Goal: Task Accomplishment & Management: Complete application form

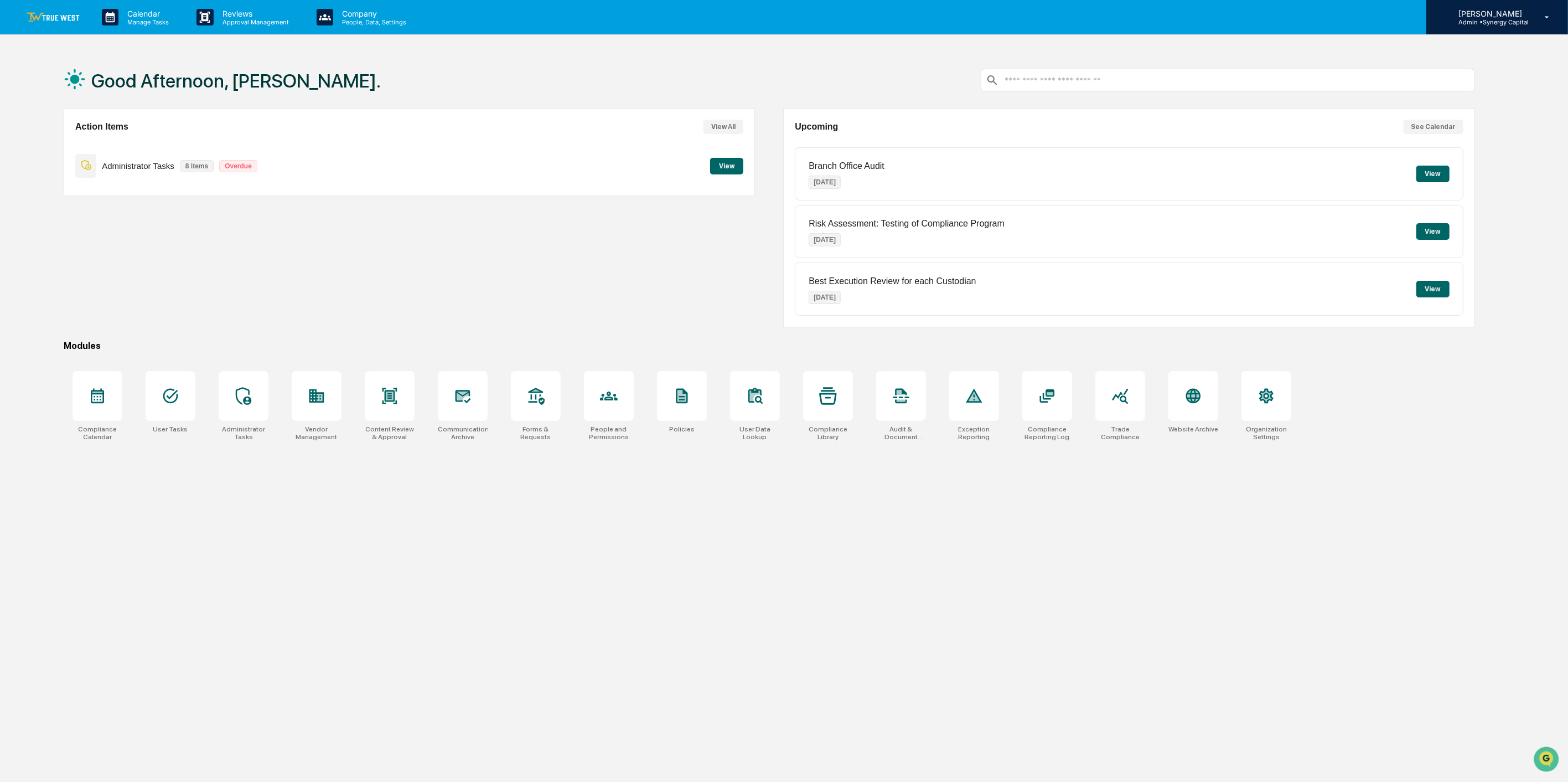
click at [1462, 20] on p "Admin • Synergy Capital" at bounding box center [1489, 22] width 79 height 8
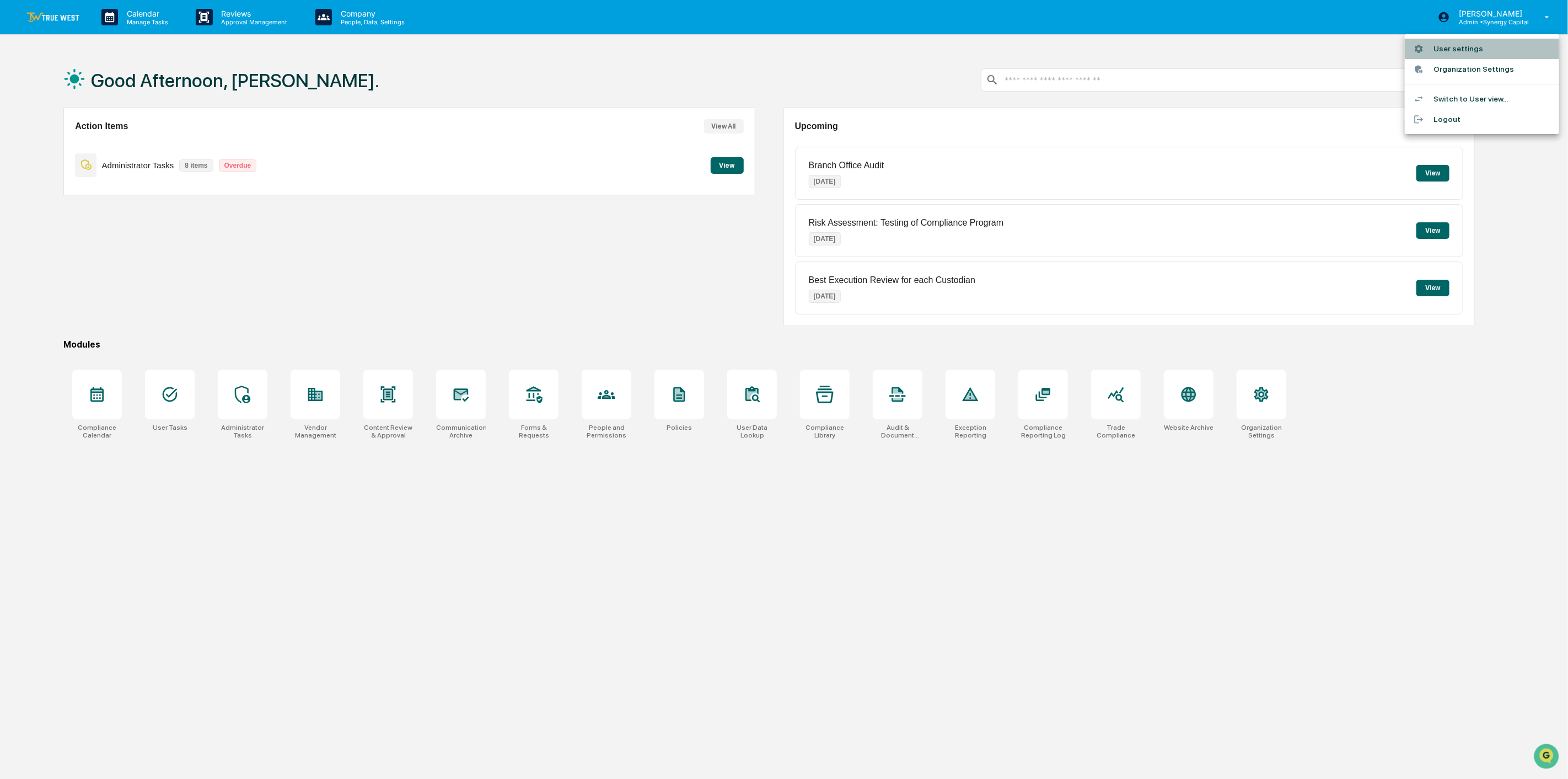
click at [1457, 47] on li "User settings" at bounding box center [1482, 49] width 155 height 20
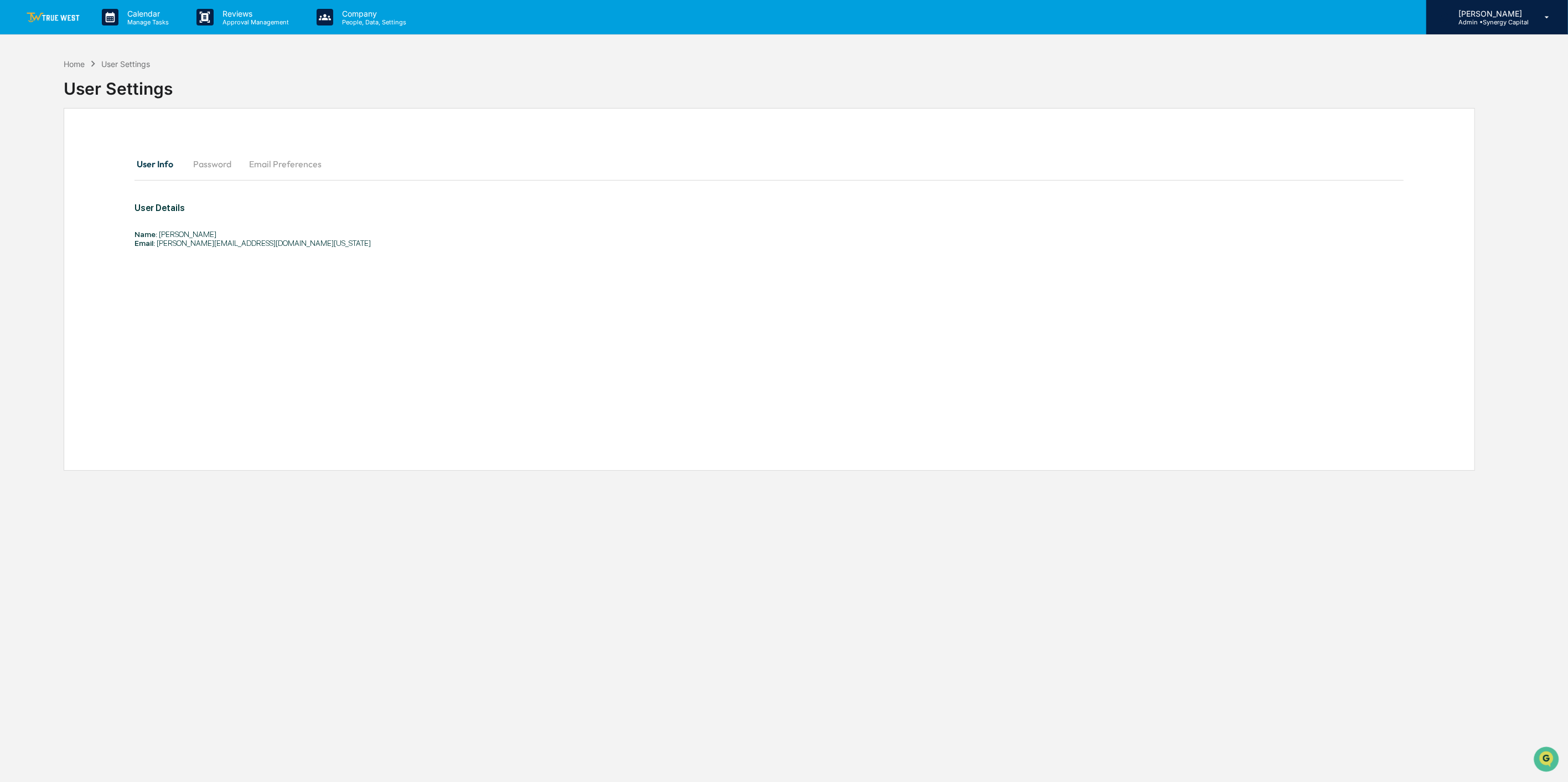
click at [1478, 17] on p "[PERSON_NAME]" at bounding box center [1489, 14] width 79 height 10
click at [1468, 98] on li "Switch to User view..." at bounding box center [1487, 99] width 155 height 20
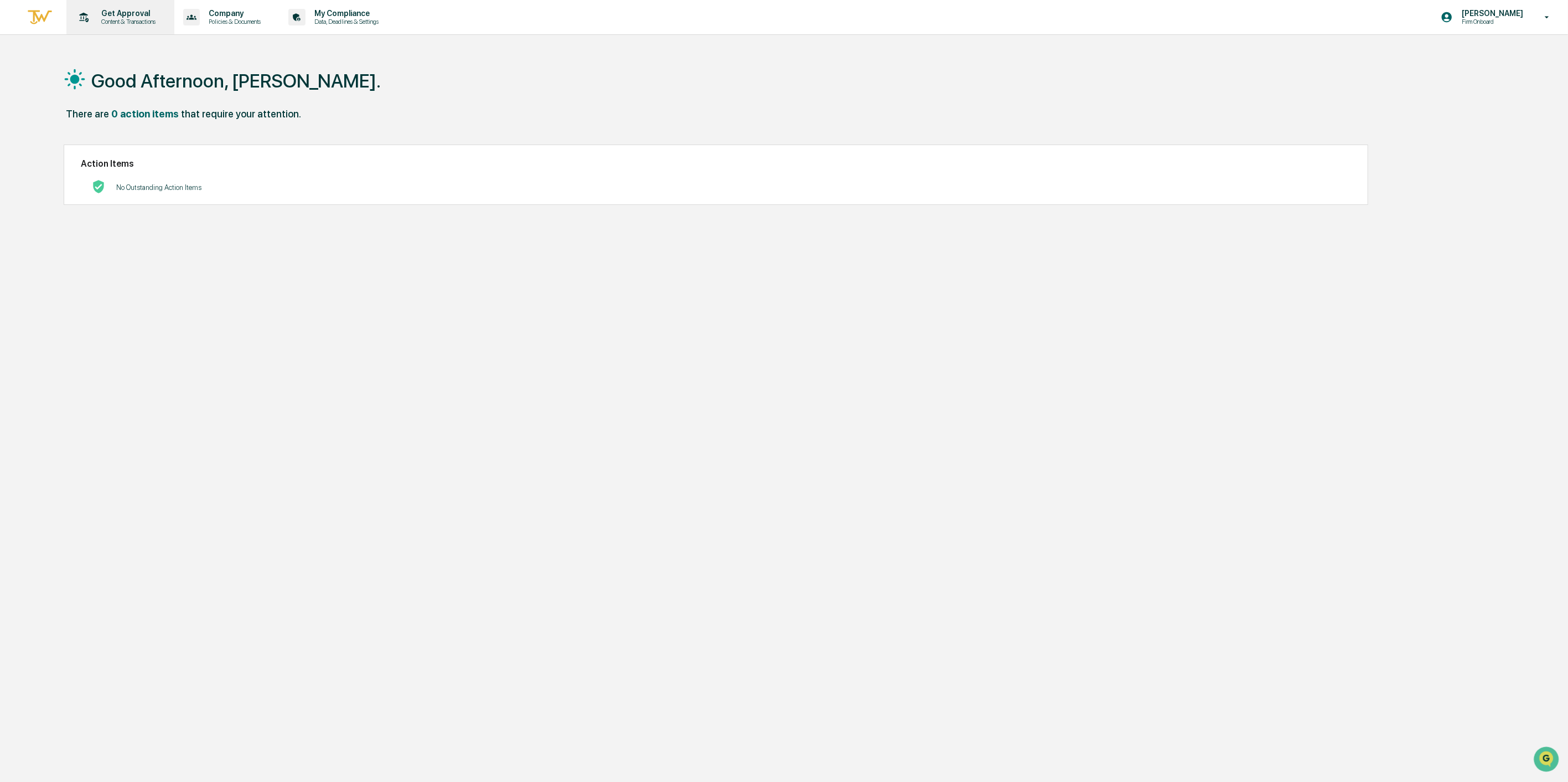
click at [107, 17] on p "Get Approval" at bounding box center [127, 13] width 69 height 9
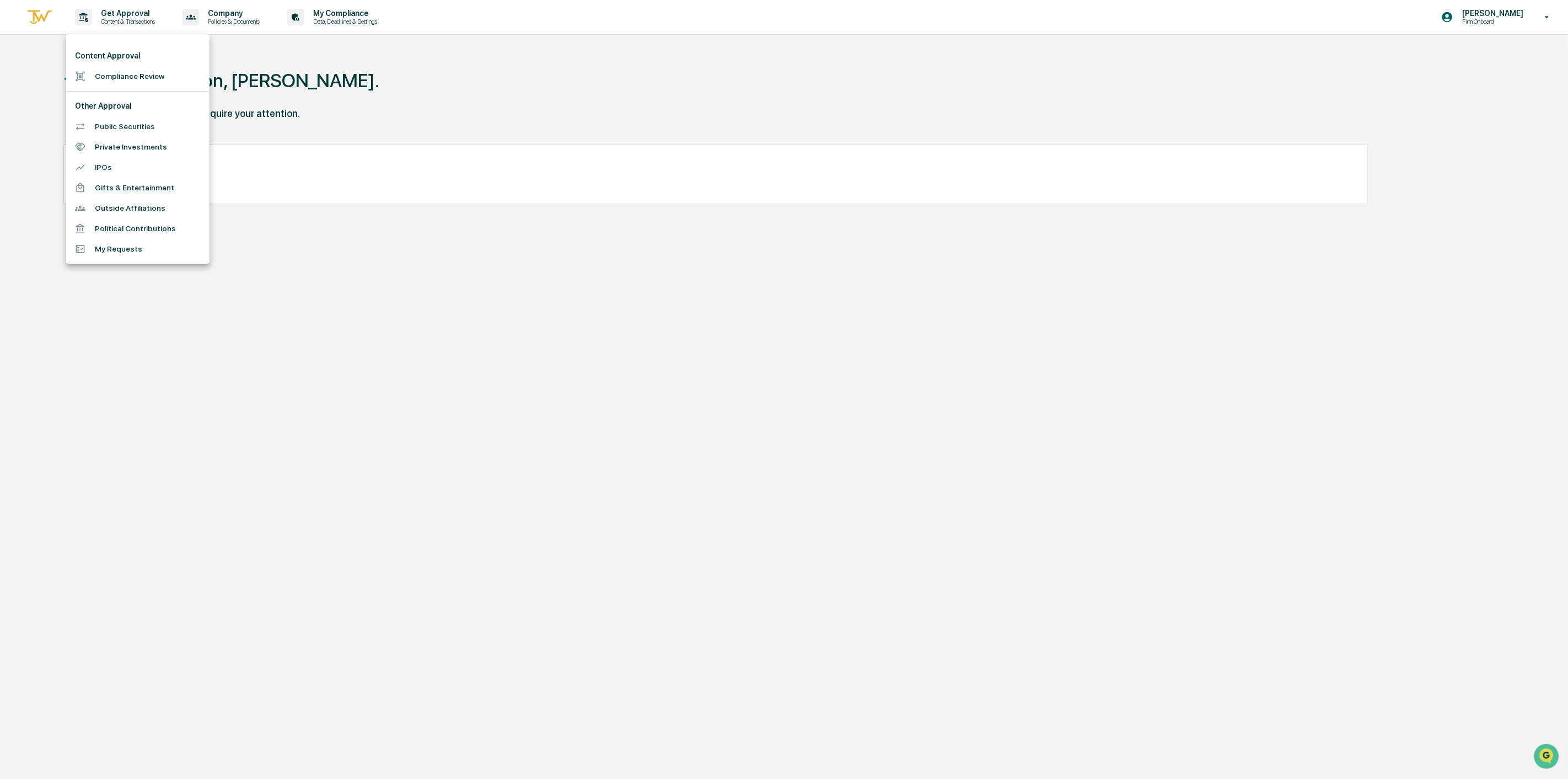
click at [119, 69] on li "Compliance Review" at bounding box center [137, 76] width 144 height 20
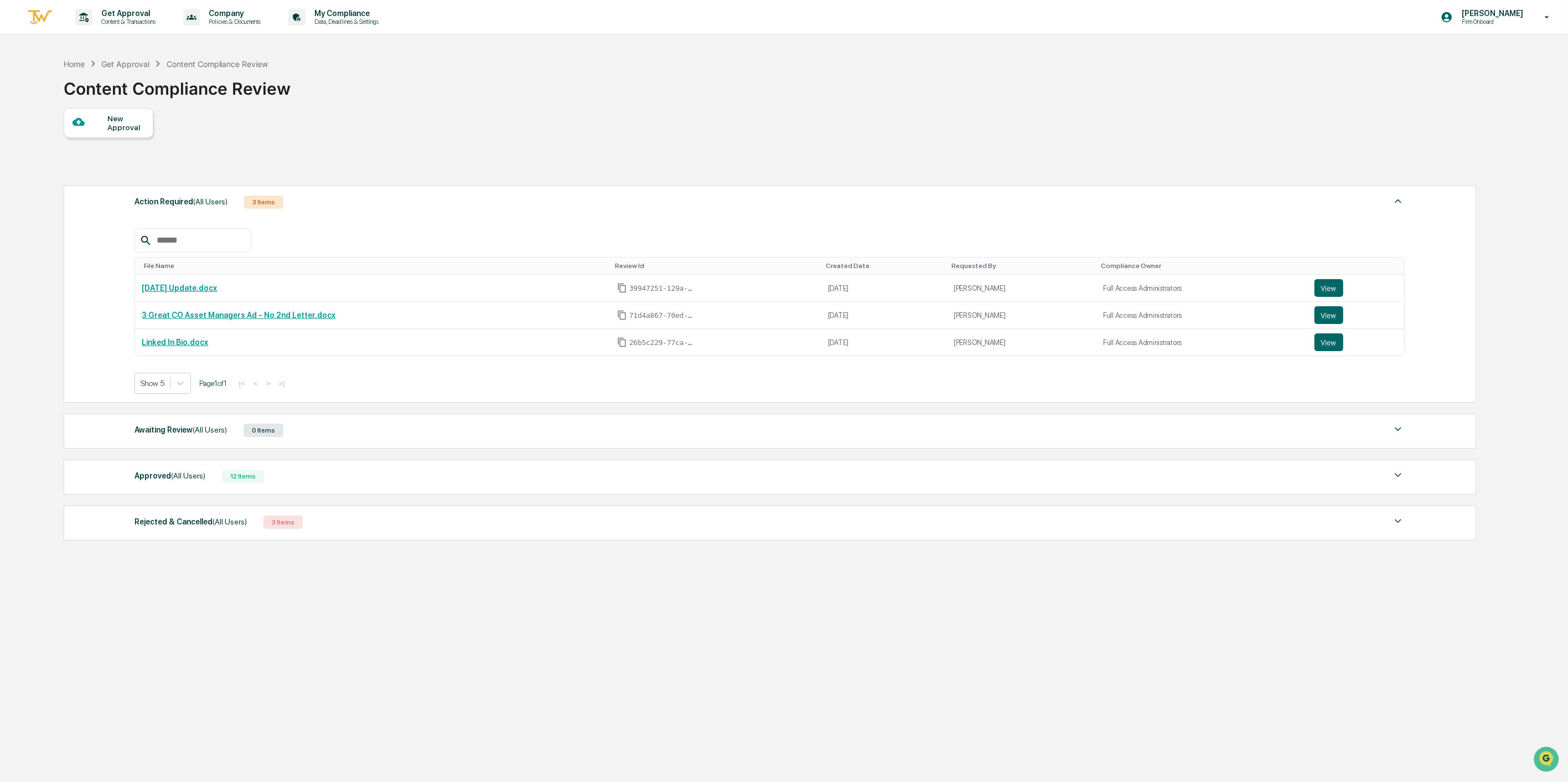
click at [106, 125] on div at bounding box center [90, 123] width 35 height 14
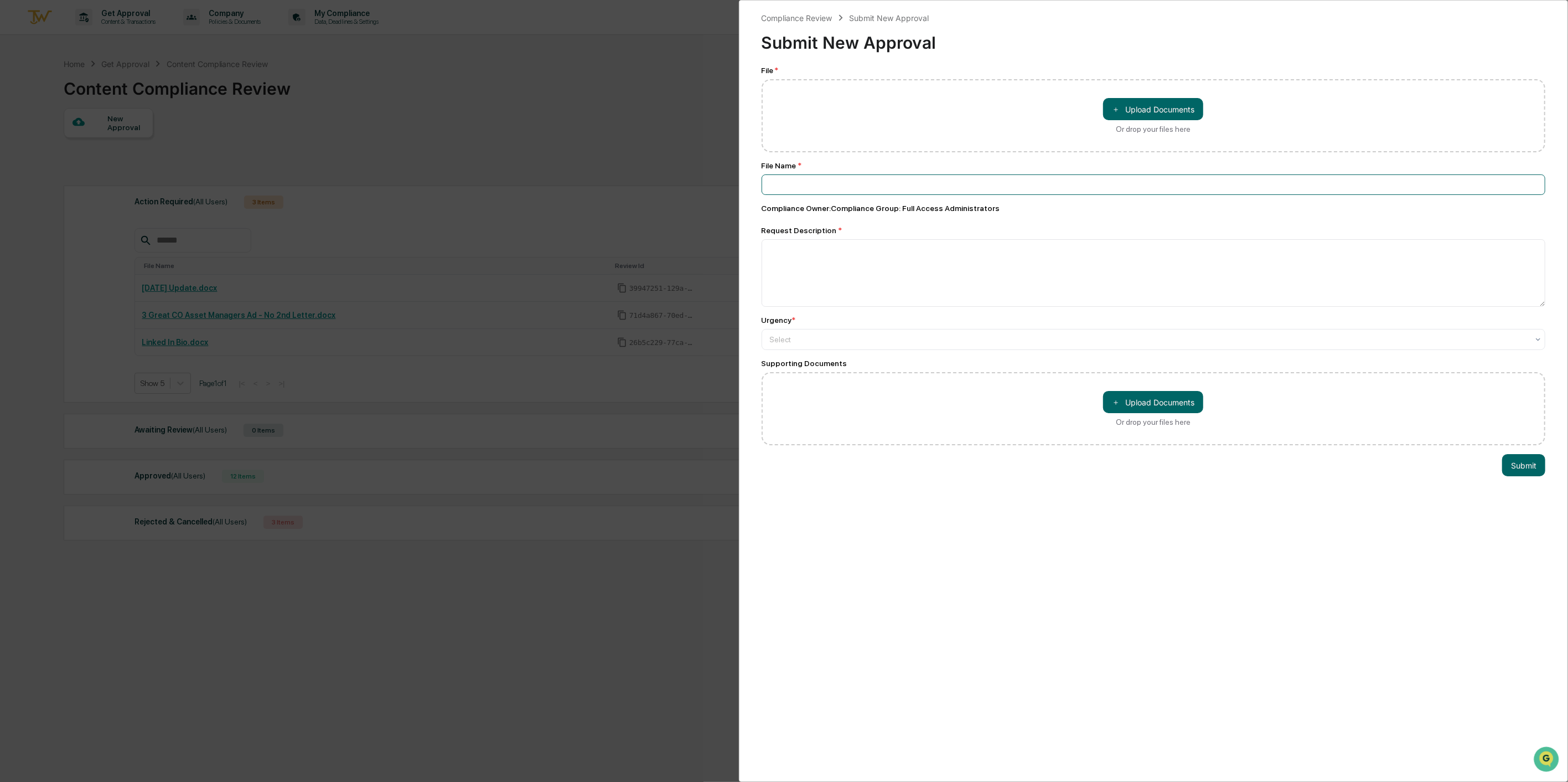
click at [928, 187] on input at bounding box center [1153, 184] width 784 height 20
click at [921, 340] on div at bounding box center [1149, 339] width 759 height 11
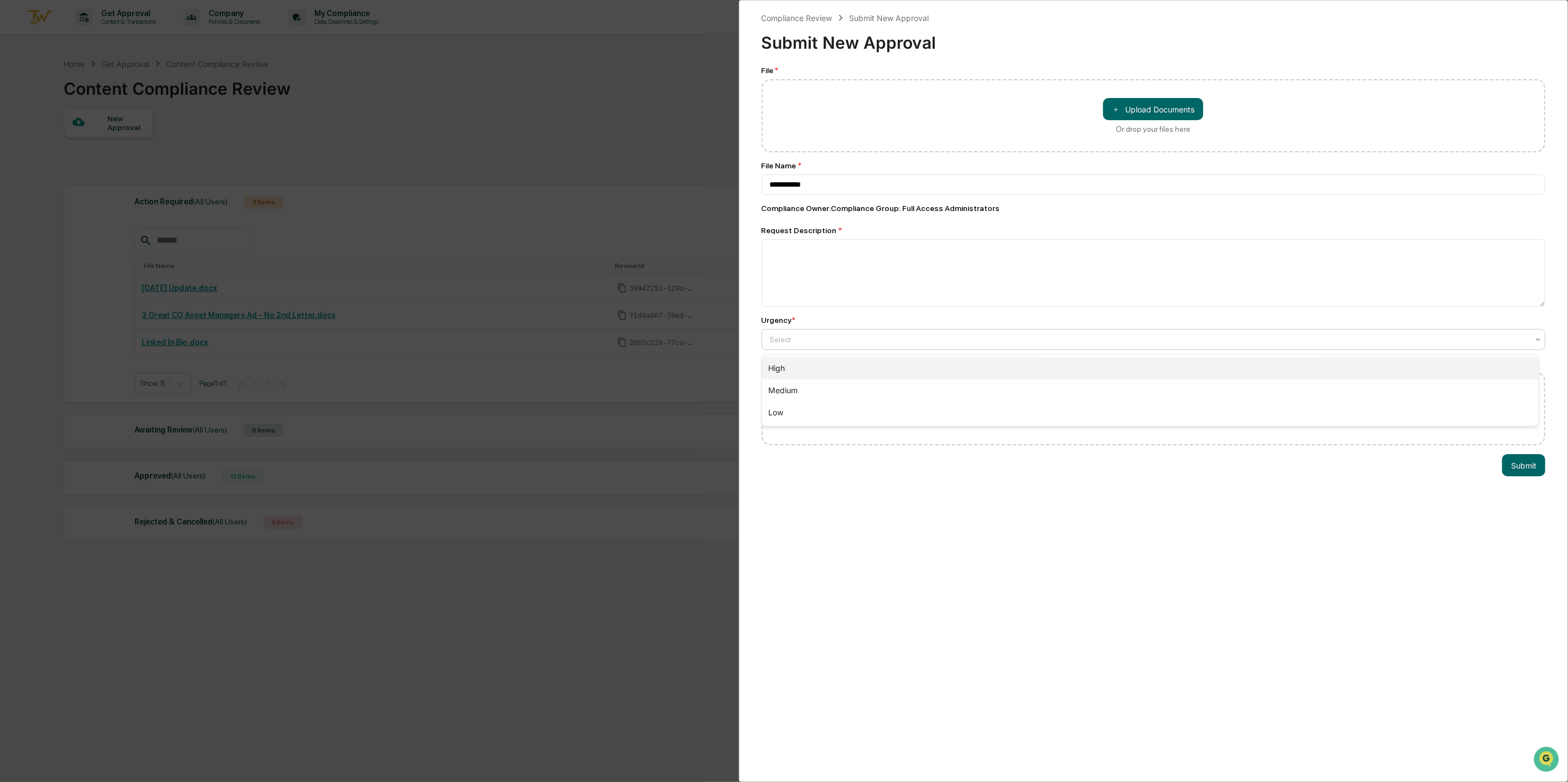
click at [921, 369] on div "High" at bounding box center [1150, 368] width 777 height 22
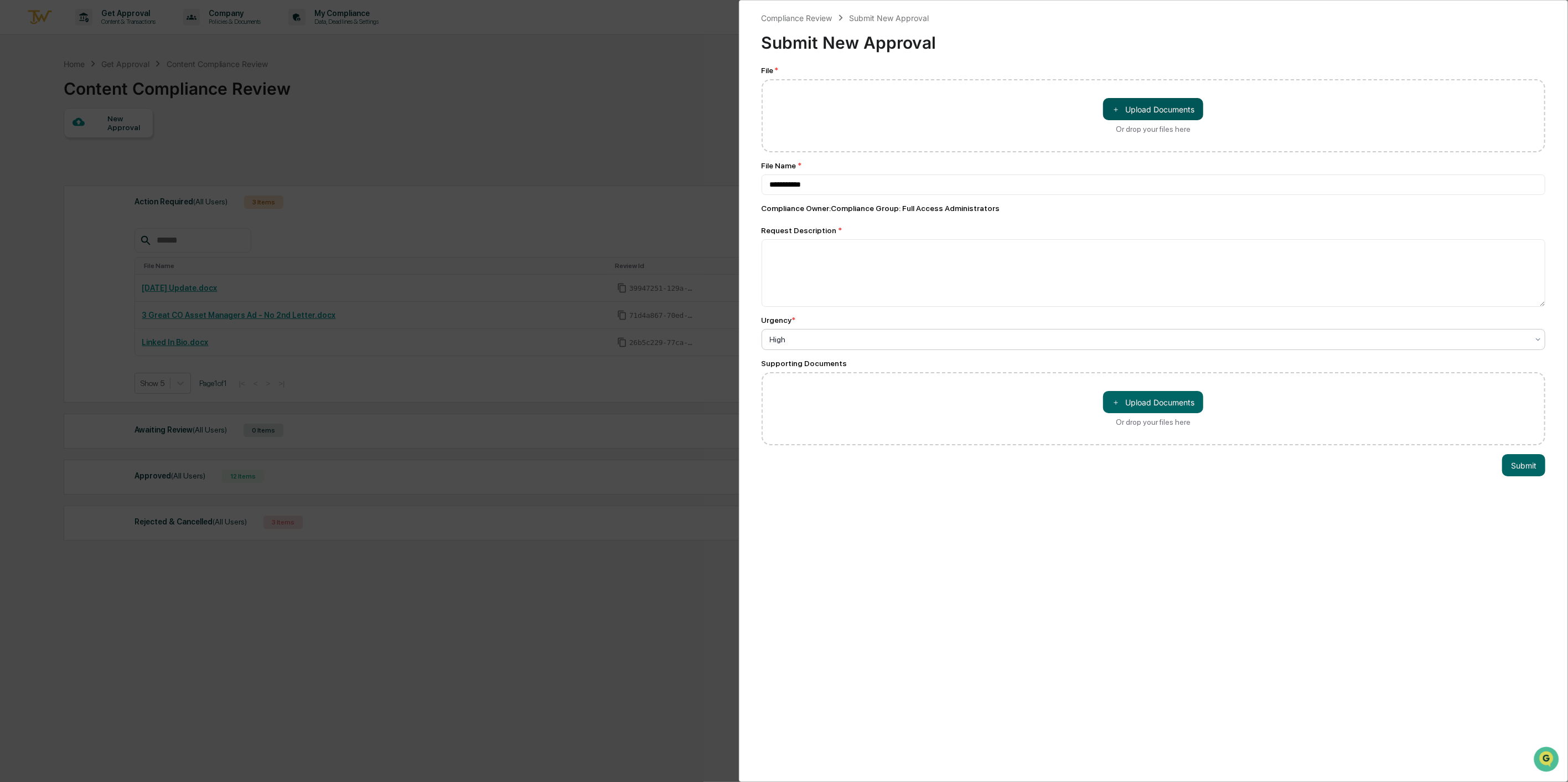
click at [1148, 106] on button "＋ Upload Documents" at bounding box center [1153, 109] width 100 height 22
type input "**********"
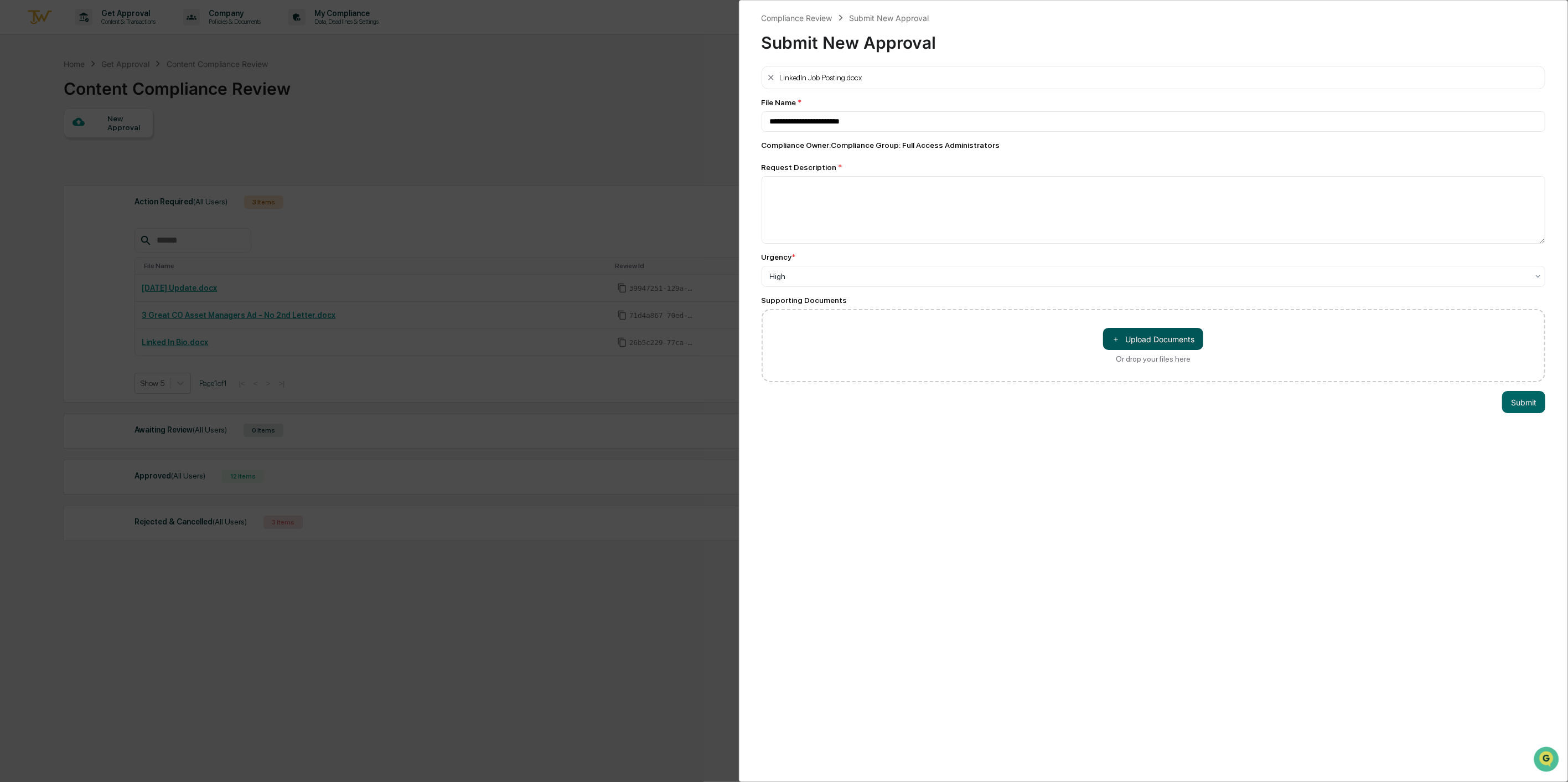
click at [1152, 336] on button "＋ Upload Documents" at bounding box center [1153, 339] width 100 height 22
click at [825, 212] on textarea at bounding box center [1153, 210] width 784 height 68
type textarea "**********"
click at [1524, 427] on button "Submit" at bounding box center [1523, 426] width 43 height 22
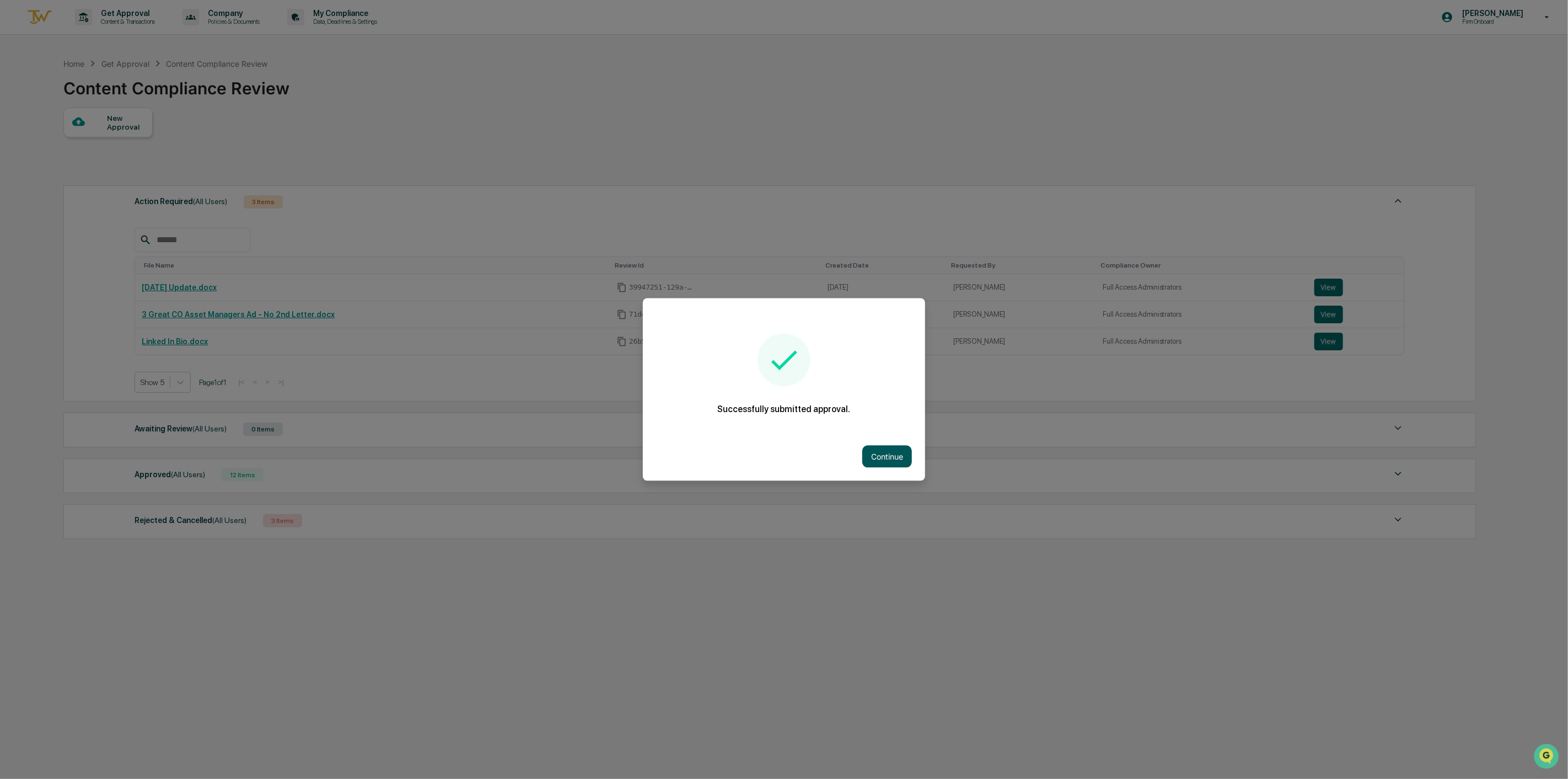
click at [889, 453] on button "Continue" at bounding box center [888, 456] width 50 height 22
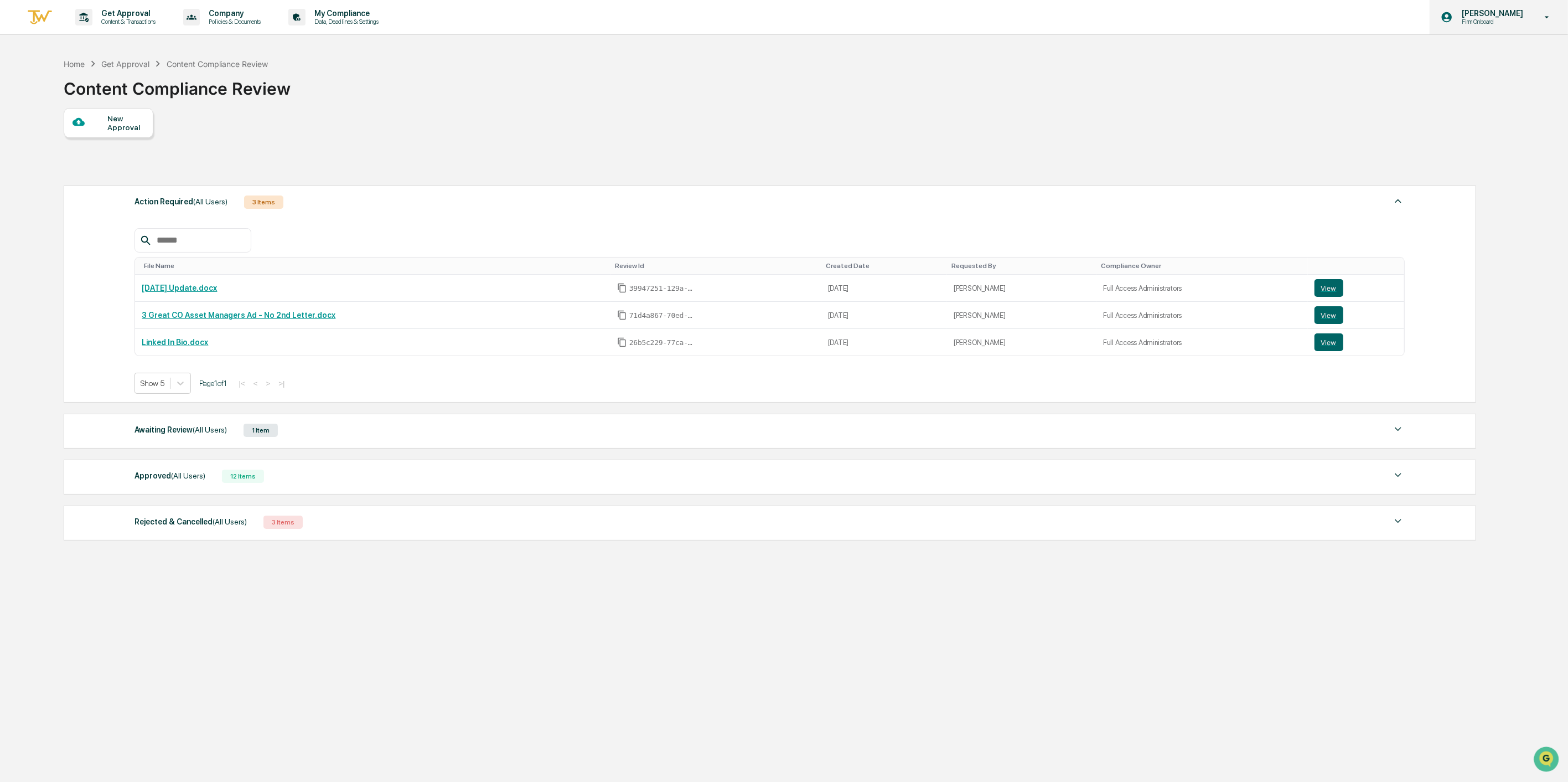
click at [1496, 12] on p "[PERSON_NAME]" at bounding box center [1490, 13] width 76 height 9
click at [1469, 54] on li "Switch to Admin view..." at bounding box center [1487, 56] width 155 height 20
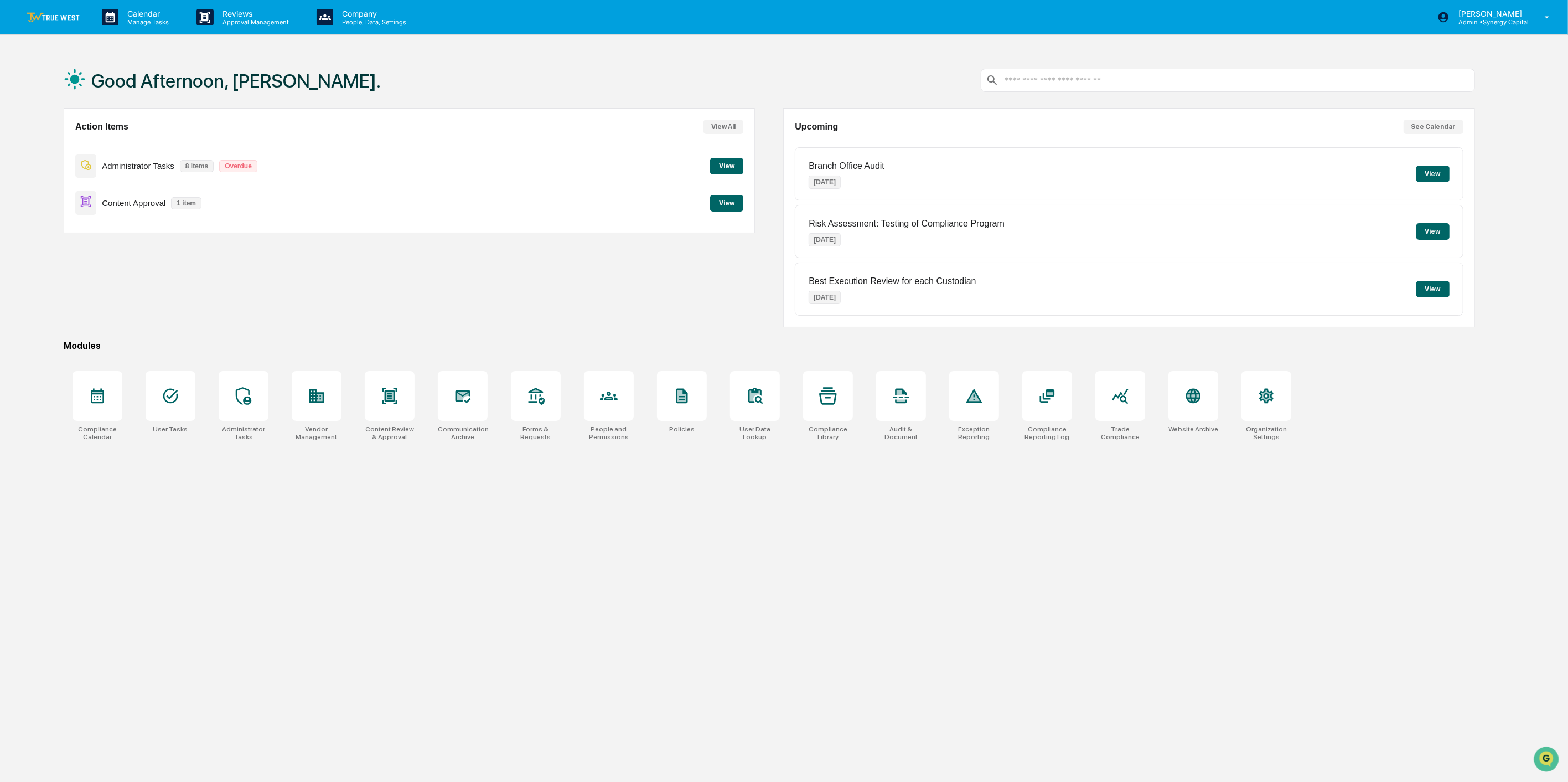
click at [725, 203] on button "View" at bounding box center [727, 203] width 33 height 17
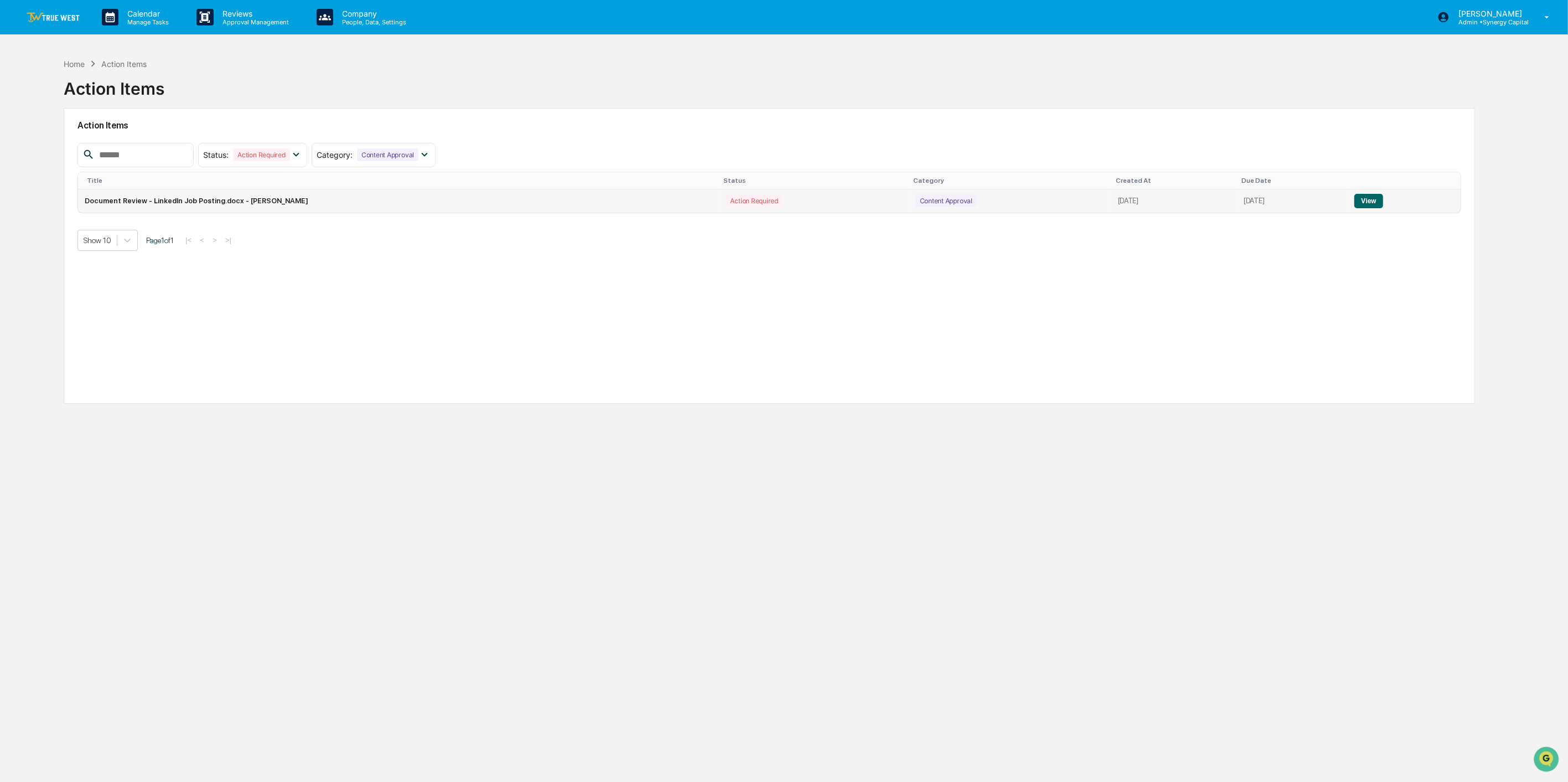
click at [1376, 201] on button "View" at bounding box center [1368, 201] width 29 height 15
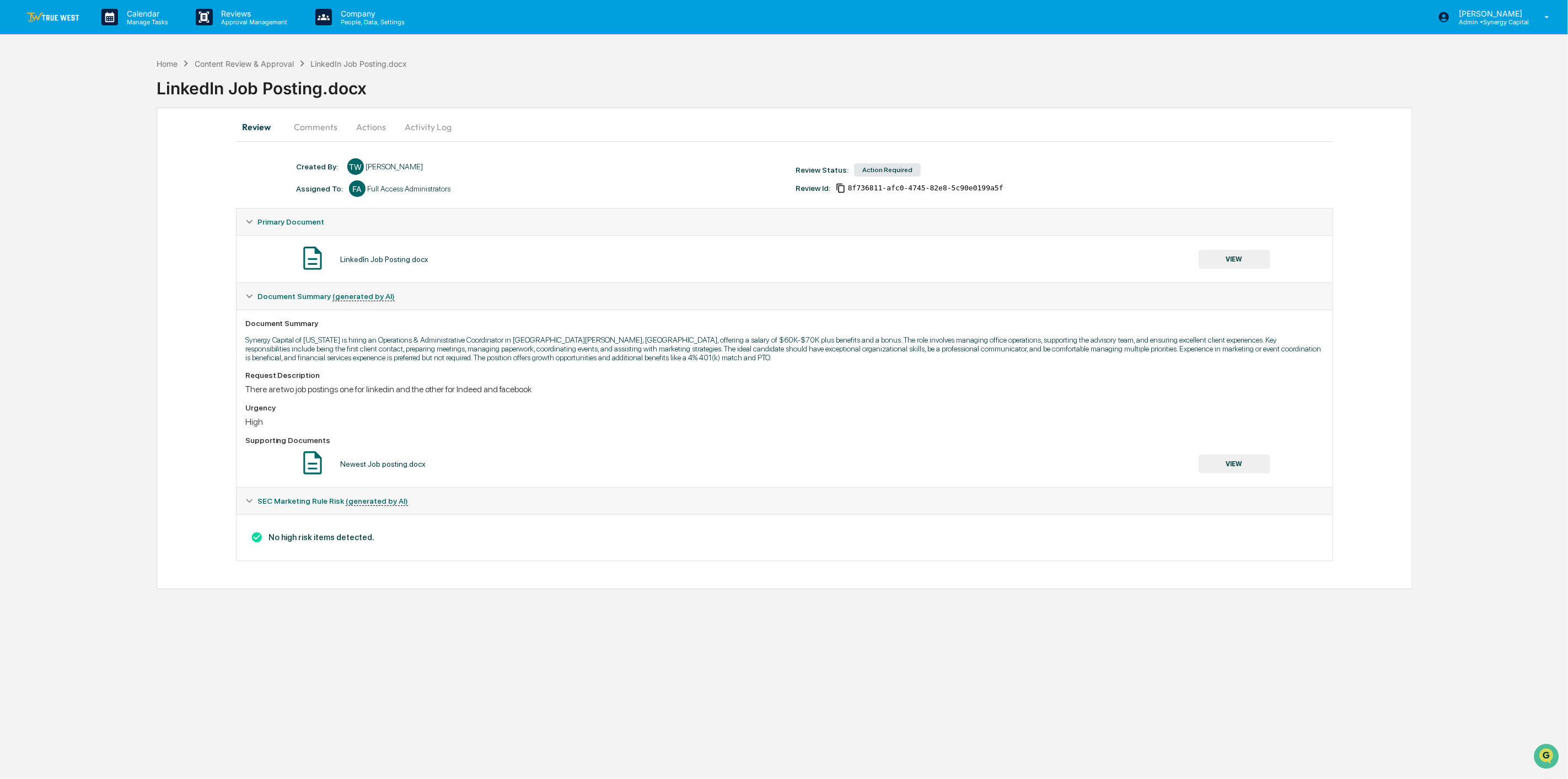
click at [368, 130] on button "Actions" at bounding box center [372, 127] width 50 height 26
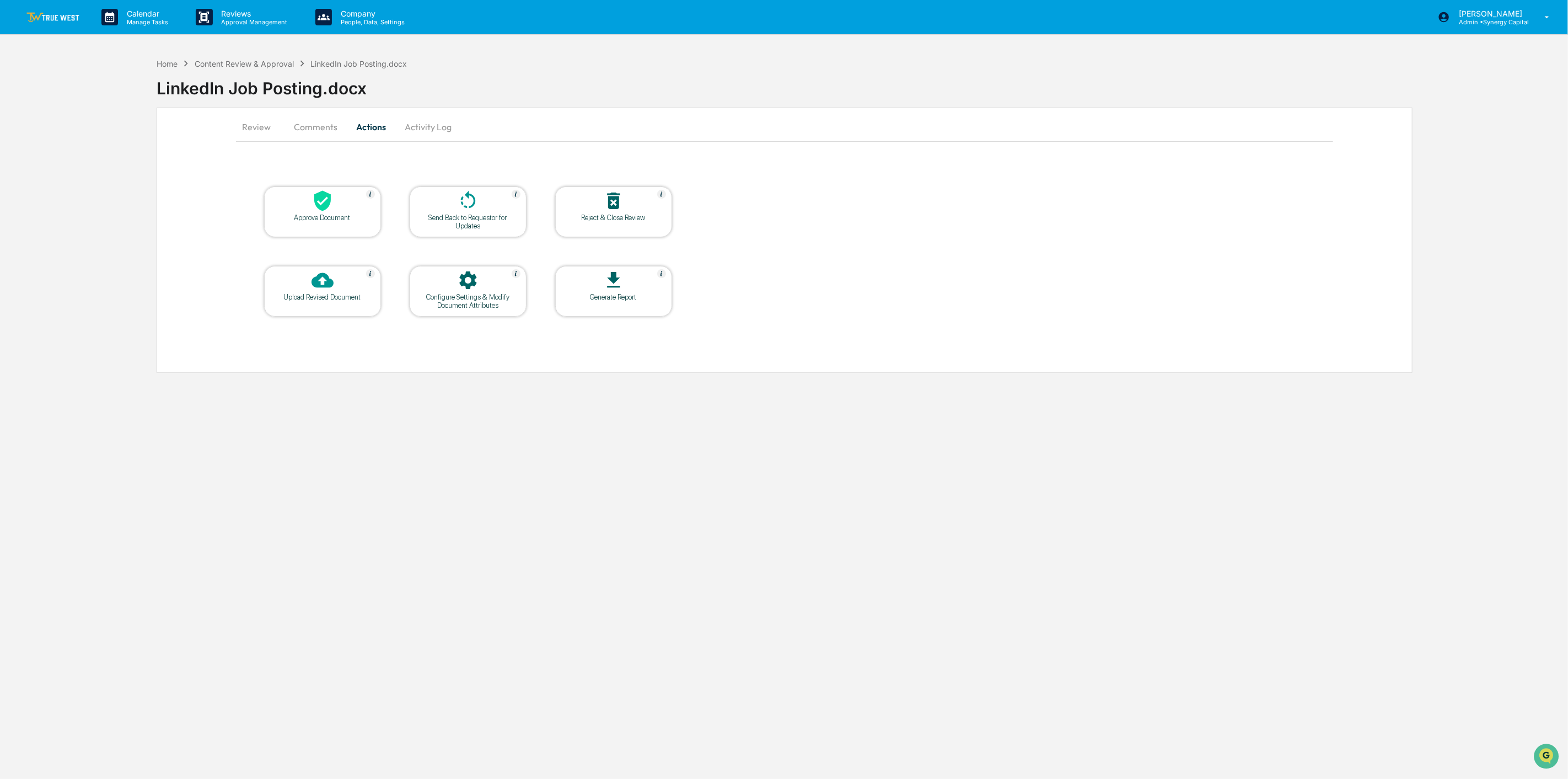
click at [348, 203] on div at bounding box center [322, 202] width 110 height 24
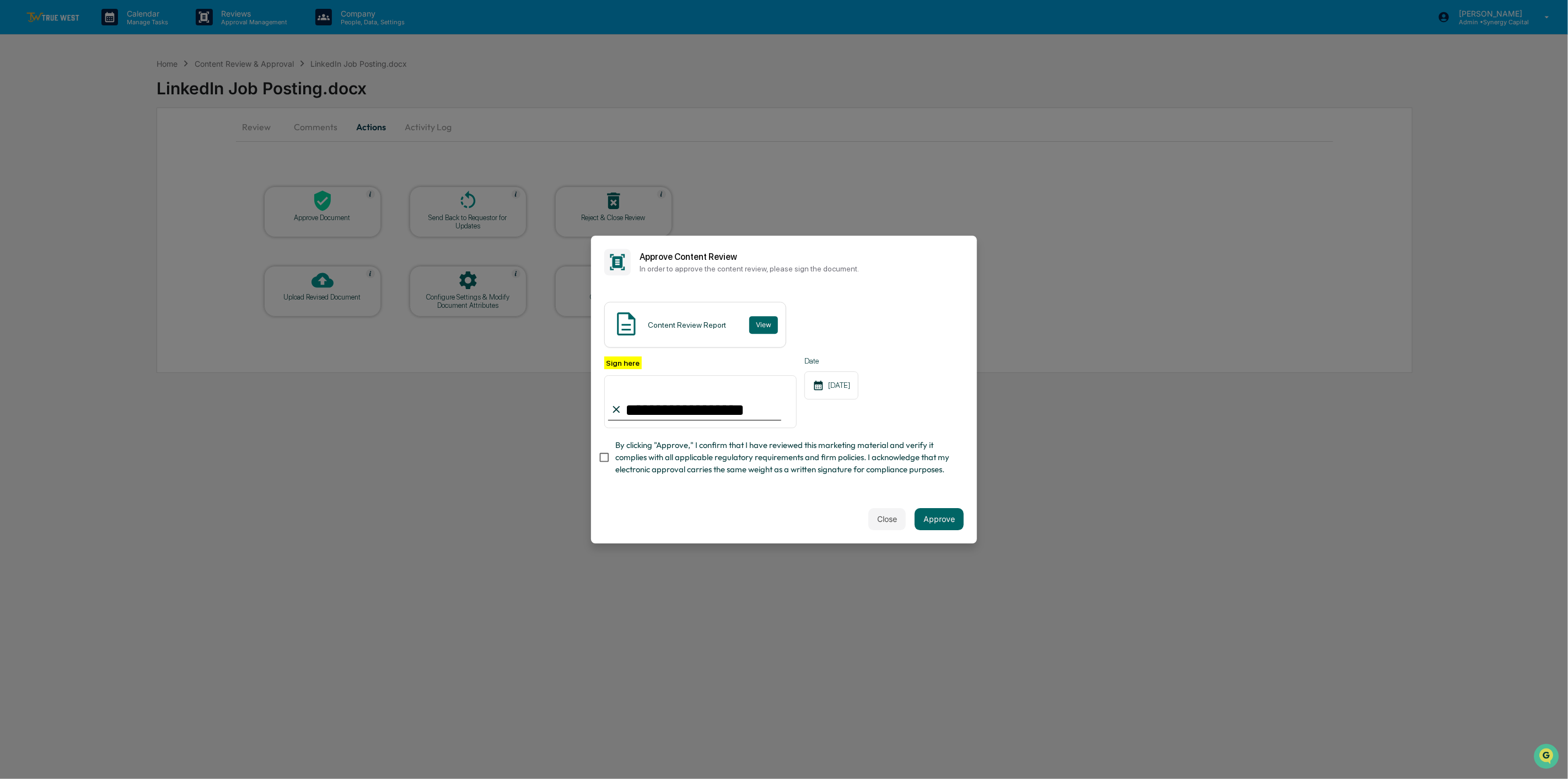
type input "**********"
click at [951, 523] on button "Approve" at bounding box center [939, 519] width 49 height 22
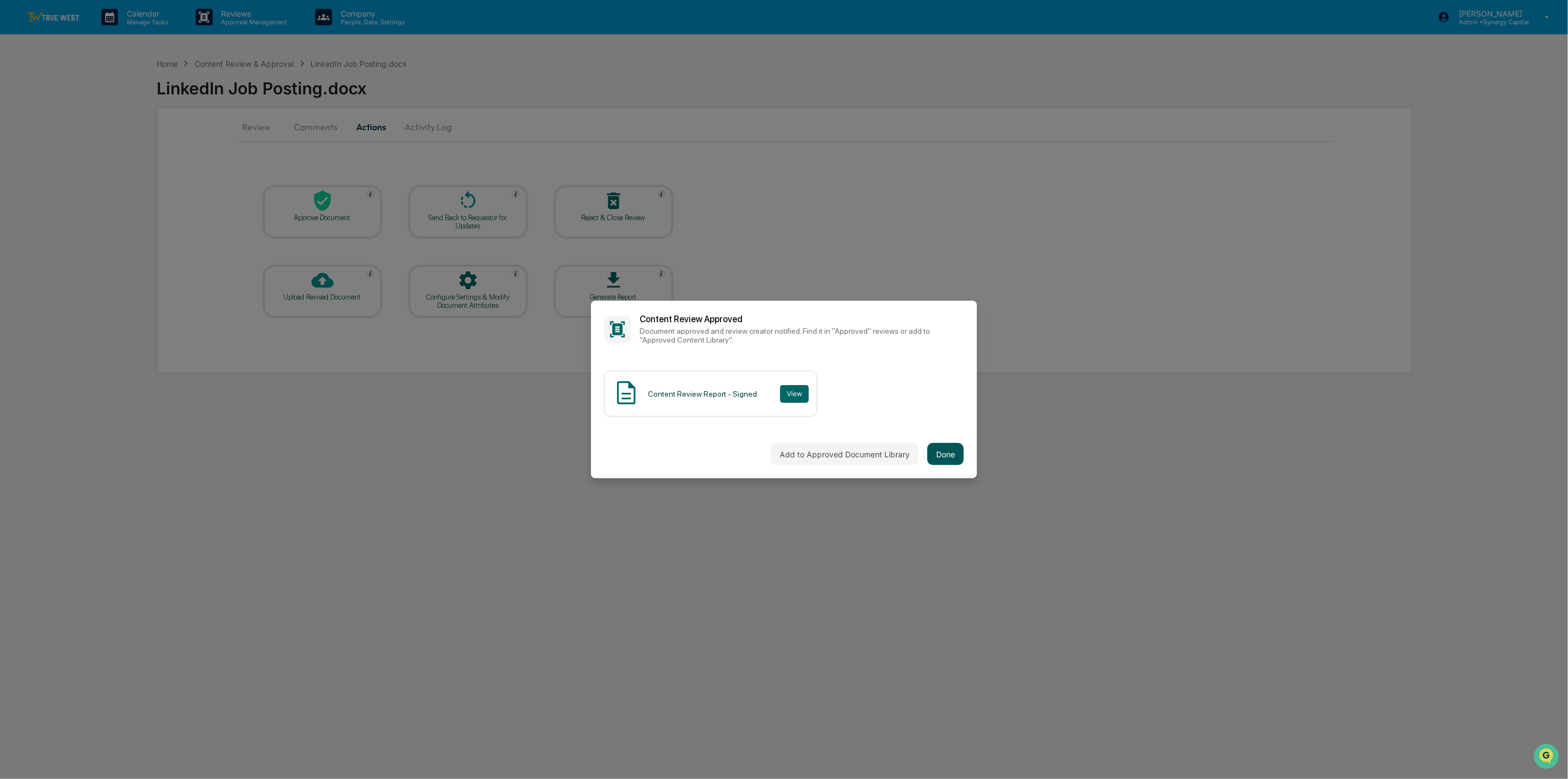
click at [940, 451] on button "Done" at bounding box center [945, 454] width 36 height 22
